Goal: Information Seeking & Learning: Check status

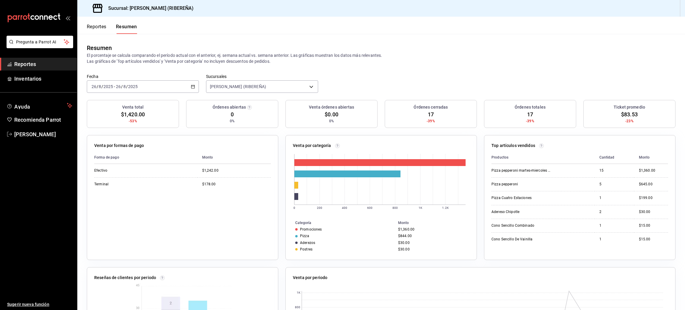
click at [92, 28] on button "Reportes" at bounding box center [97, 29] width 20 height 10
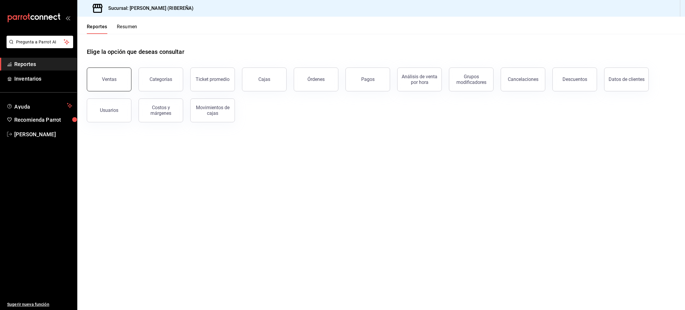
click at [117, 75] on button "Ventas" at bounding box center [109, 79] width 45 height 24
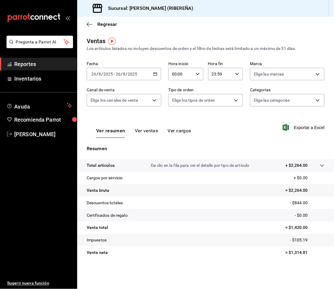
click at [152, 132] on button "Ver ventas" at bounding box center [146, 133] width 23 height 10
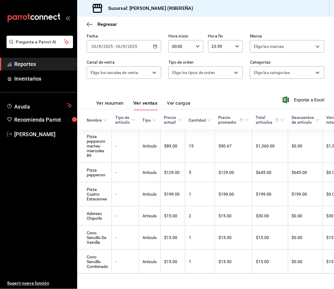
scroll to position [45, 0]
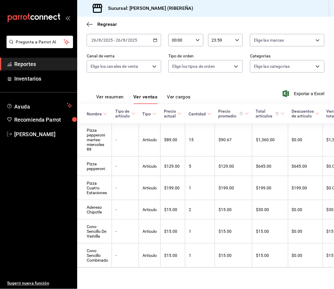
click at [110, 94] on button "Ver resumen" at bounding box center [110, 99] width 28 height 10
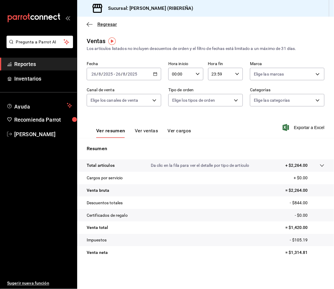
click at [92, 24] on icon "button" at bounding box center [90, 24] width 6 height 5
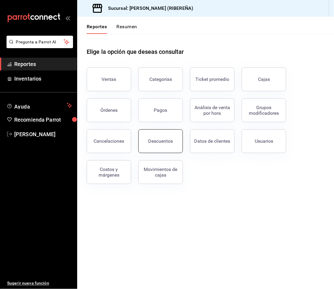
click at [167, 136] on button "Descuentos" at bounding box center [160, 141] width 45 height 24
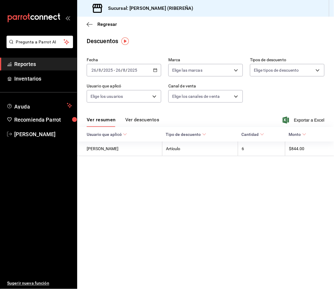
click at [147, 121] on button "Ver descuentos" at bounding box center [142, 122] width 34 height 10
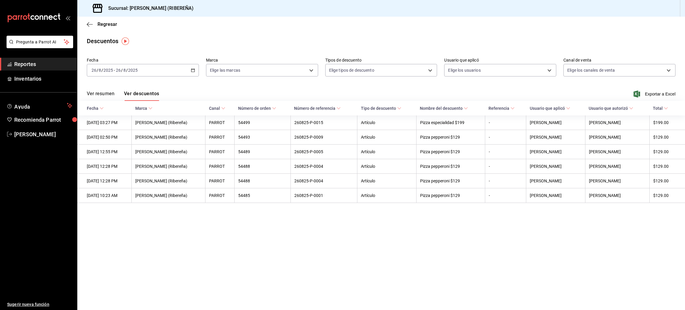
click at [442, 237] on main "Regresar Descuentos Fecha [DATE] [DATE] - [DATE] [DATE] Marca Elige las marcas …" at bounding box center [380, 163] width 607 height 293
click at [88, 25] on icon "button" at bounding box center [88, 24] width 2 height 4
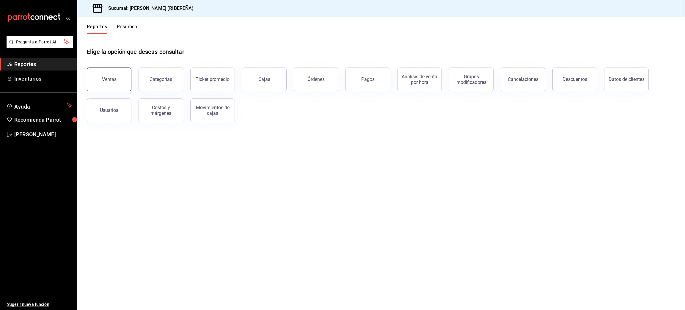
click at [124, 80] on button "Ventas" at bounding box center [109, 79] width 45 height 24
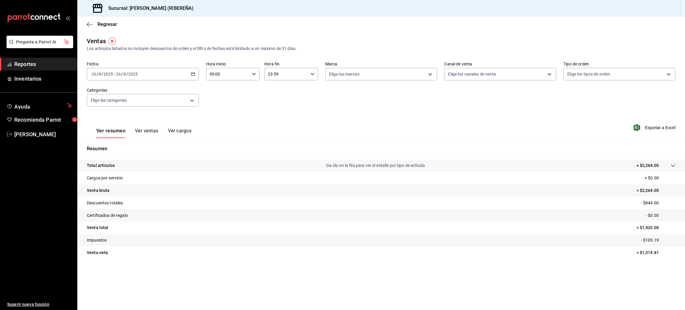
click at [85, 23] on div "Regresar" at bounding box center [380, 24] width 607 height 15
click at [92, 24] on span "Regresar" at bounding box center [102, 24] width 30 height 6
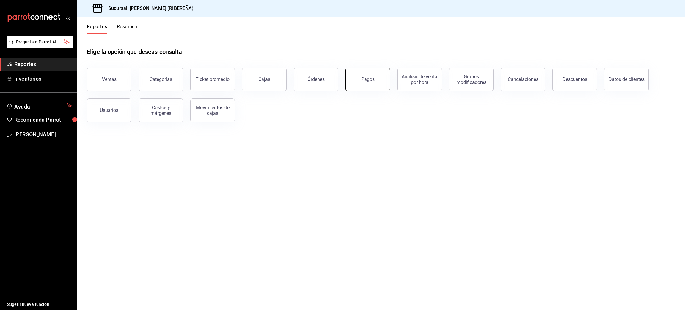
click at [357, 82] on button "Pagos" at bounding box center [367, 79] width 45 height 24
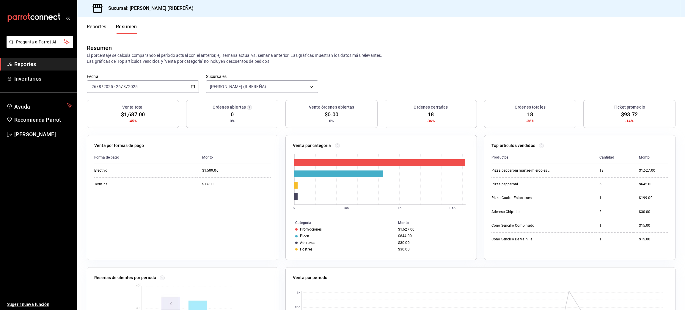
click at [95, 28] on button "Reportes" at bounding box center [97, 29] width 20 height 10
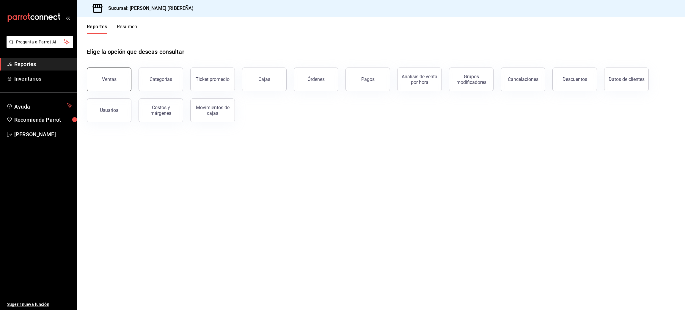
click at [118, 77] on button "Ventas" at bounding box center [109, 79] width 45 height 24
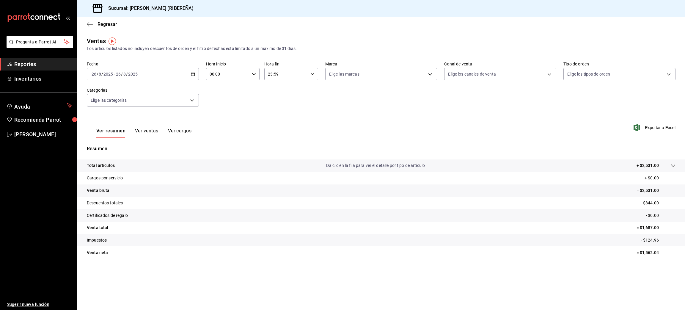
click at [144, 130] on button "Ver ventas" at bounding box center [146, 133] width 23 height 10
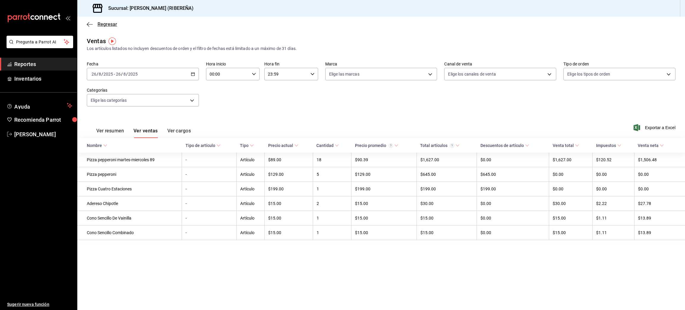
click at [89, 25] on icon "button" at bounding box center [90, 24] width 6 height 5
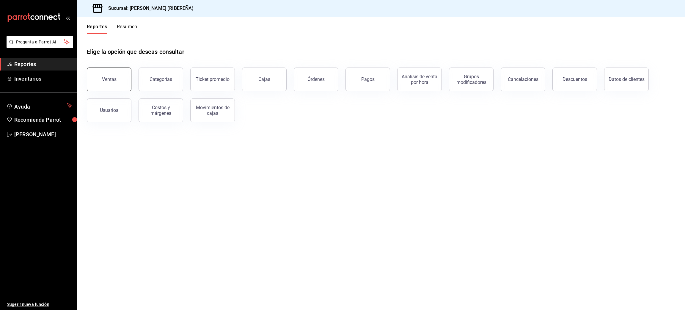
click at [111, 73] on button "Ventas" at bounding box center [109, 79] width 45 height 24
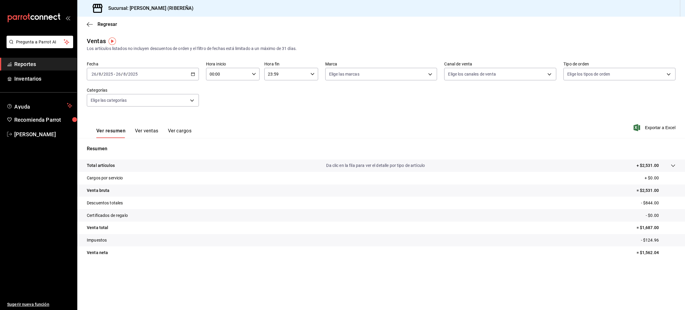
click at [152, 131] on button "Ver ventas" at bounding box center [146, 133] width 23 height 10
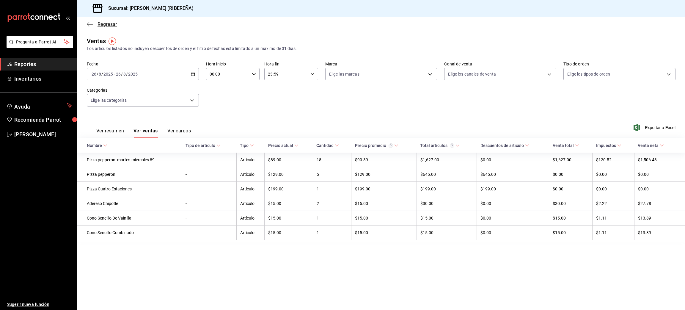
click at [87, 24] on icon "button" at bounding box center [90, 24] width 6 height 5
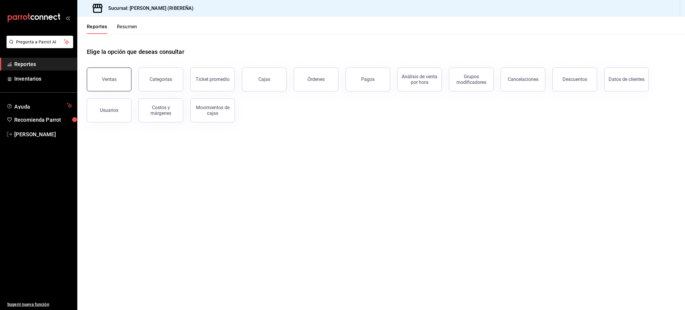
click at [114, 79] on div "Ventas" at bounding box center [109, 79] width 15 height 6
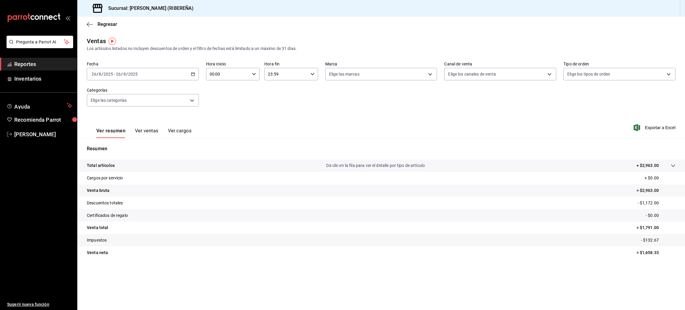
click at [142, 132] on button "Ver ventas" at bounding box center [146, 133] width 23 height 10
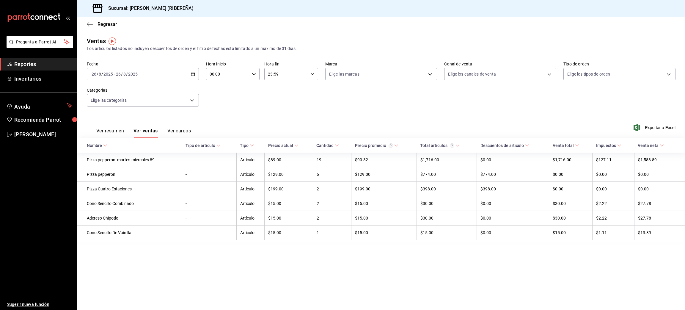
click at [278, 110] on div "Fecha 2025-08-26 26 / 8 / 2025 - 2025-08-26 26 / 8 / 2025 Hora inicio 00:00 Hor…" at bounding box center [381, 87] width 588 height 52
